Goal: Transaction & Acquisition: Download file/media

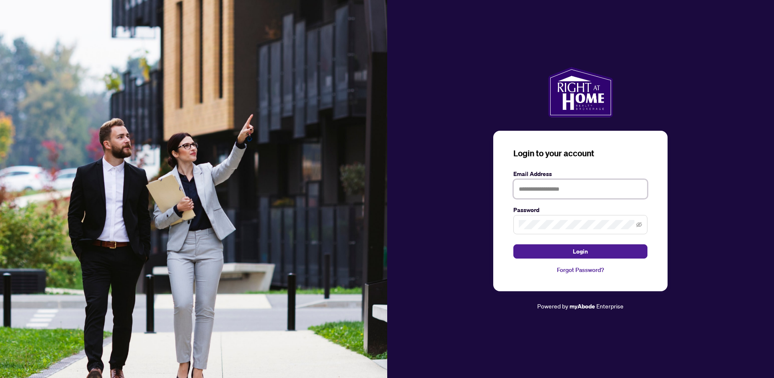
type input "**********"
click at [575, 252] on span "Login" at bounding box center [580, 251] width 15 height 13
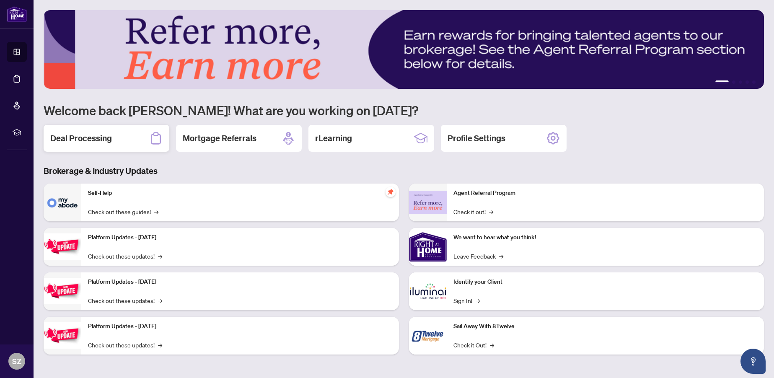
click at [95, 138] on h2 "Deal Processing" at bounding box center [81, 138] width 62 height 12
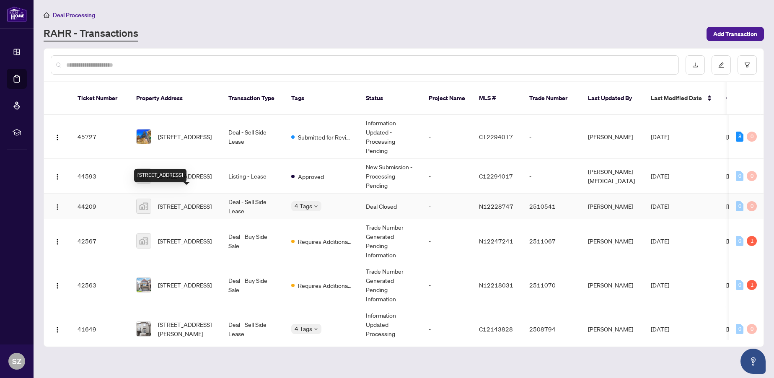
click at [185, 201] on span "[STREET_ADDRESS]" at bounding box center [185, 205] width 54 height 9
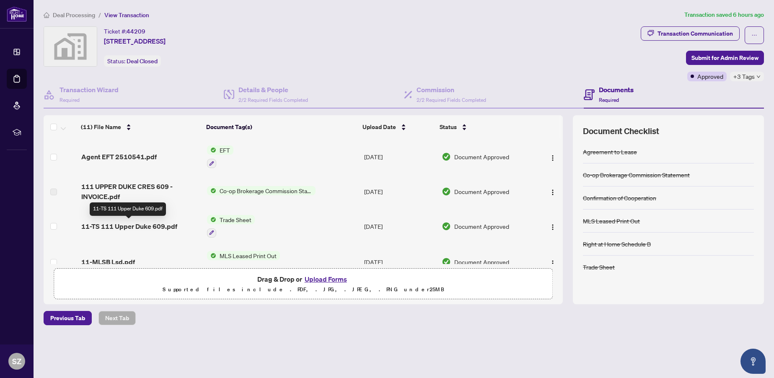
click at [124, 227] on span "11-TS 111 Upper Duke 609.pdf" at bounding box center [129, 226] width 96 height 10
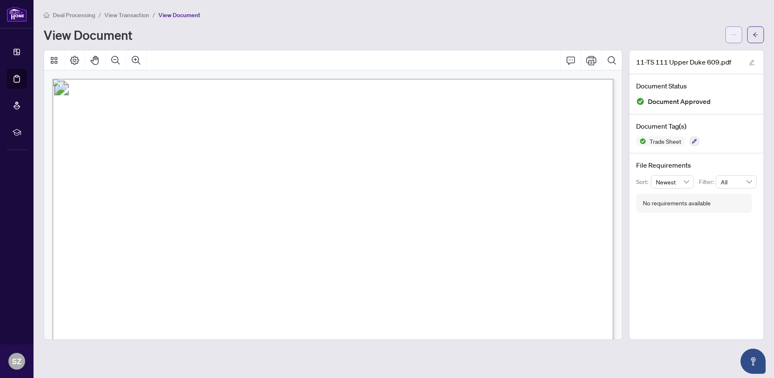
click at [733, 34] on icon "ellipsis" at bounding box center [734, 35] width 6 height 6
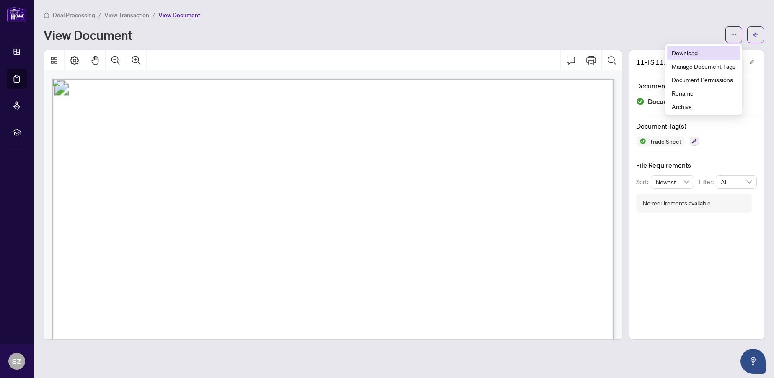
click at [688, 53] on span "Download" at bounding box center [703, 52] width 64 height 9
click at [123, 15] on span "View Transaction" at bounding box center [126, 15] width 45 height 8
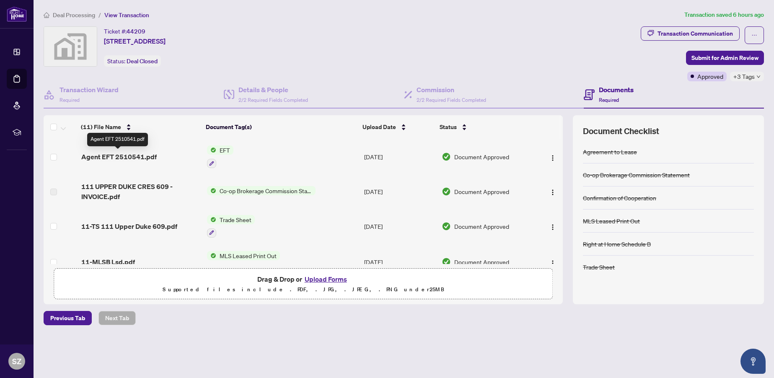
click at [112, 155] on span "Agent EFT 2510541.pdf" at bounding box center [118, 157] width 75 height 10
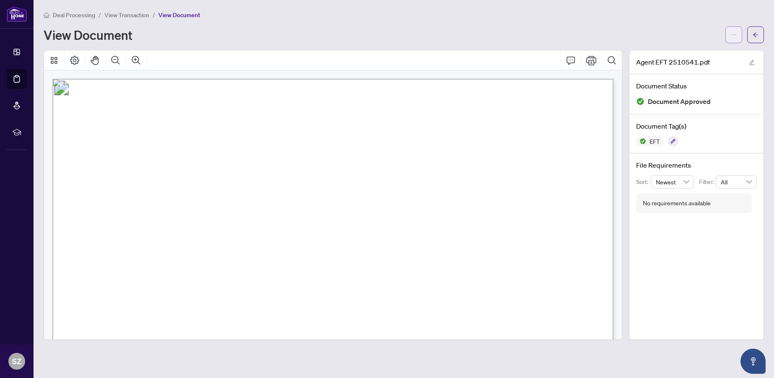
click at [732, 33] on icon "ellipsis" at bounding box center [734, 35] width 6 height 6
click at [686, 52] on span "Download" at bounding box center [703, 52] width 64 height 9
